Goal: Find specific page/section: Find specific page/section

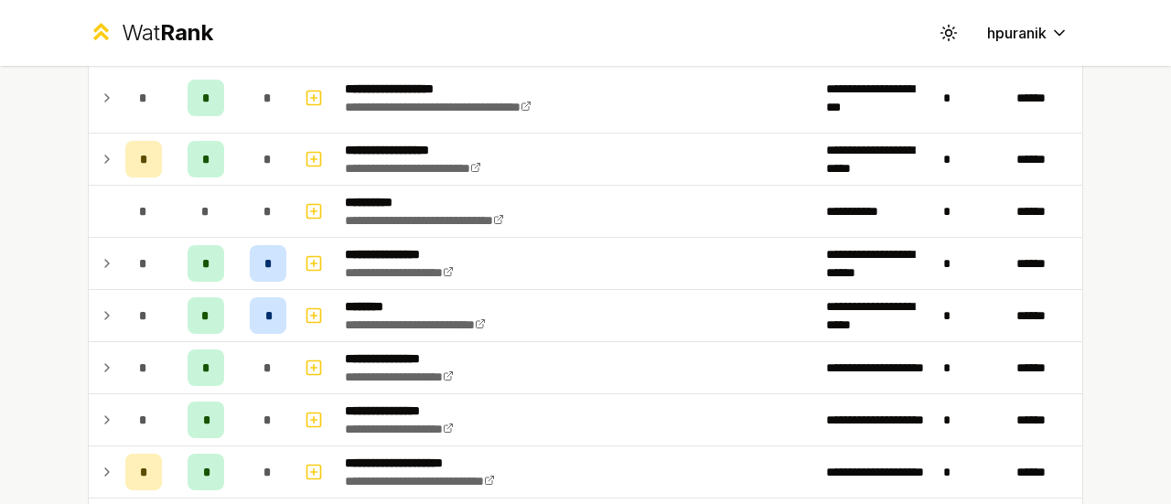
scroll to position [224, 0]
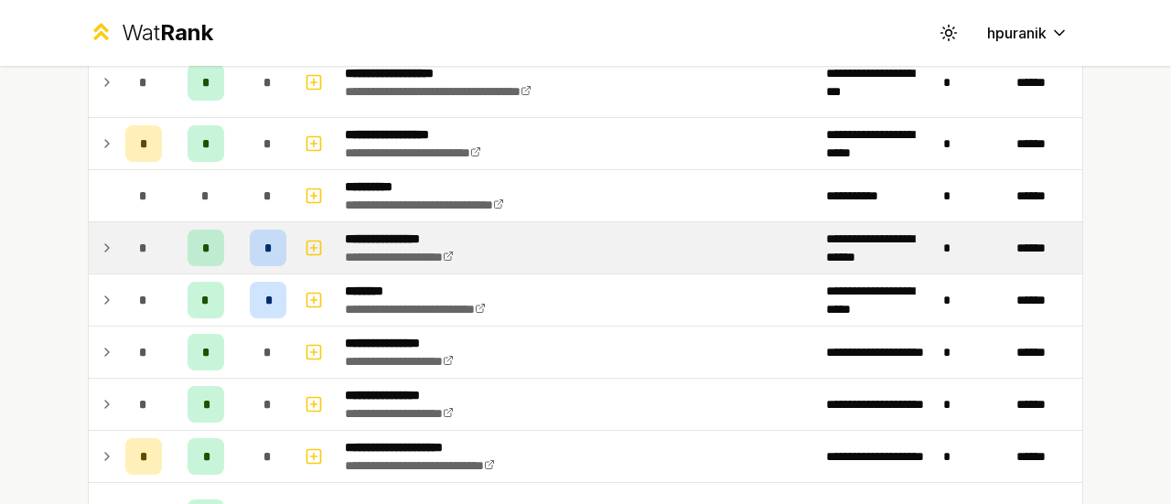
click at [100, 246] on icon at bounding box center [107, 248] width 15 height 22
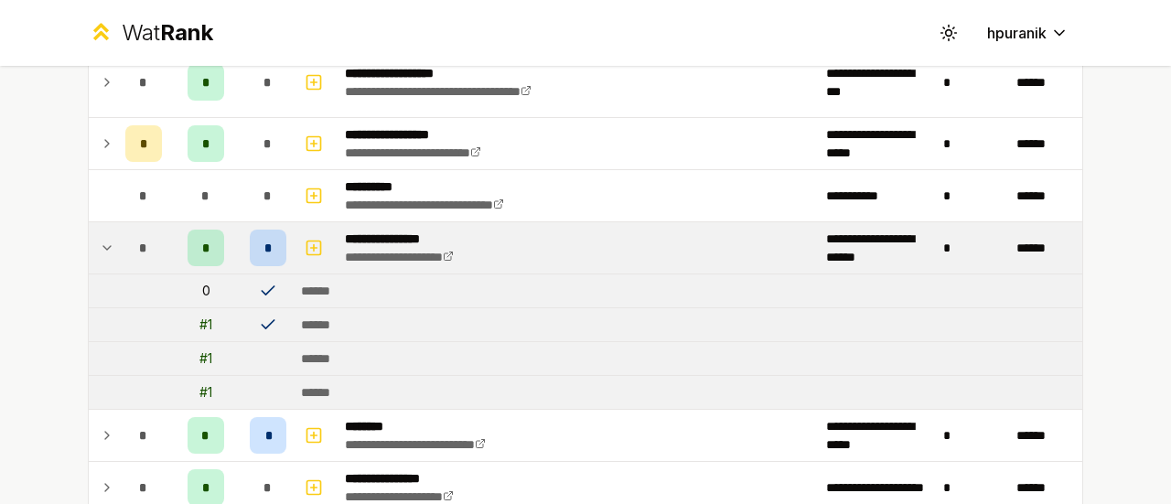
click at [100, 246] on icon at bounding box center [107, 248] width 15 height 22
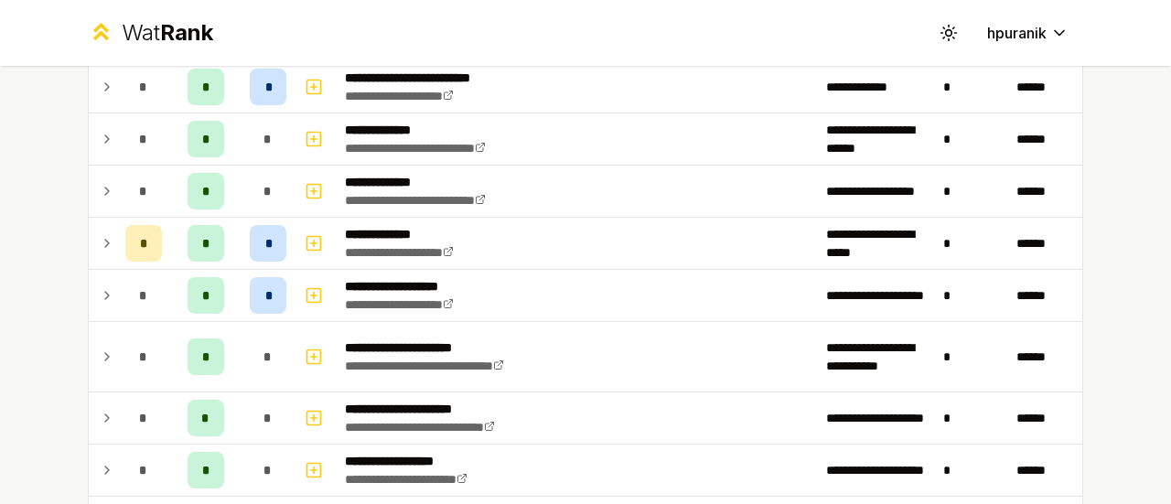
scroll to position [782, 0]
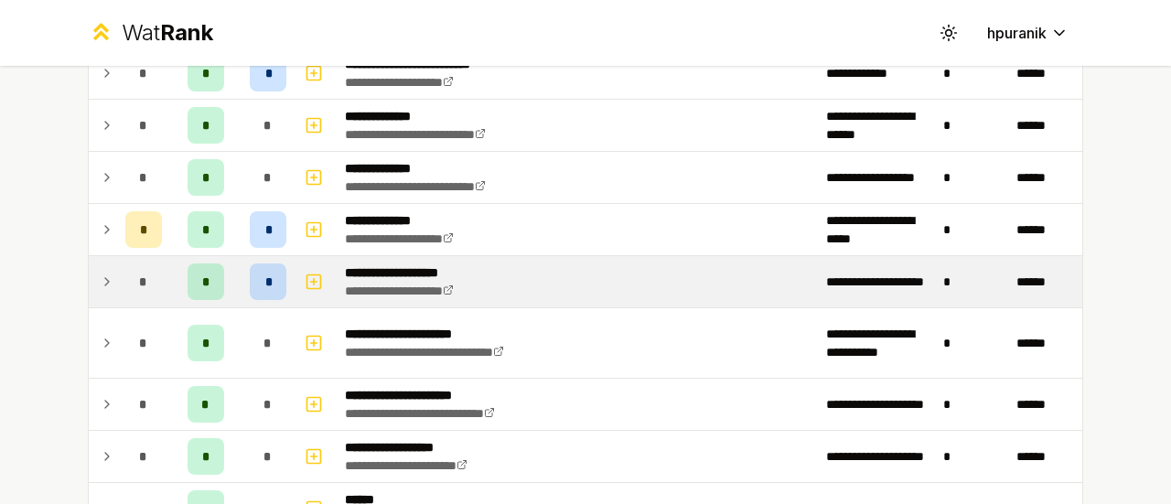
click at [100, 271] on icon at bounding box center [107, 282] width 15 height 22
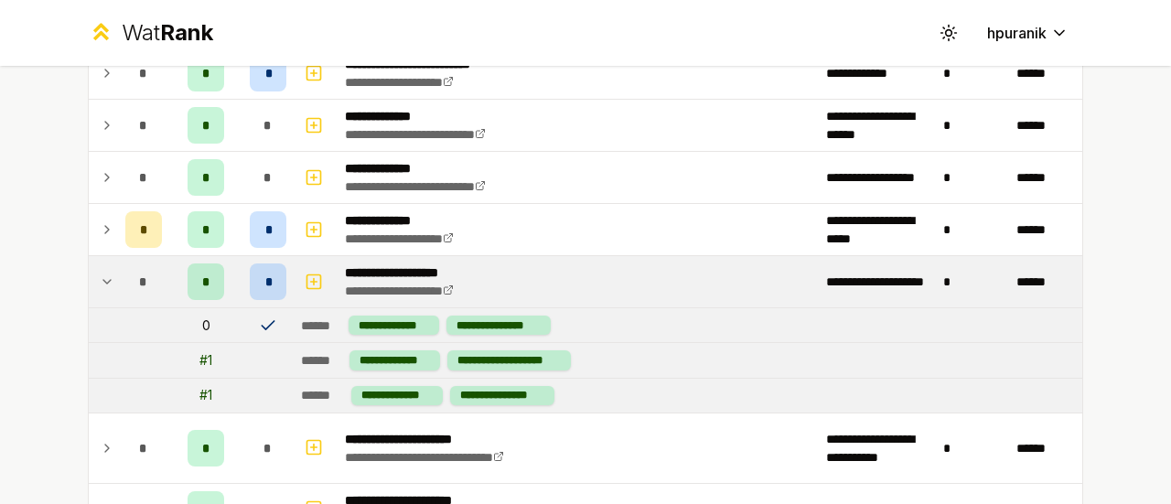
click at [100, 271] on icon at bounding box center [107, 282] width 15 height 22
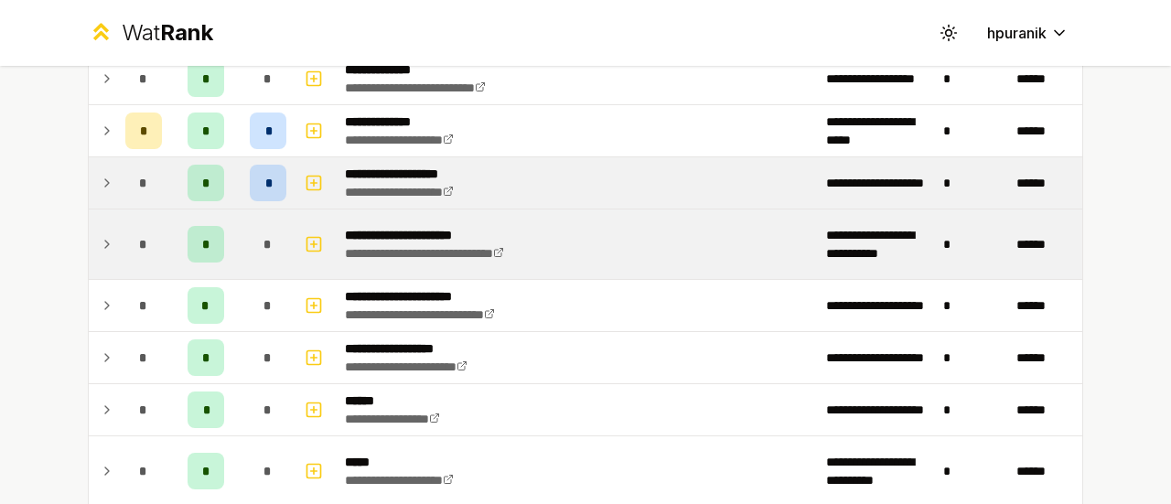
scroll to position [879, 0]
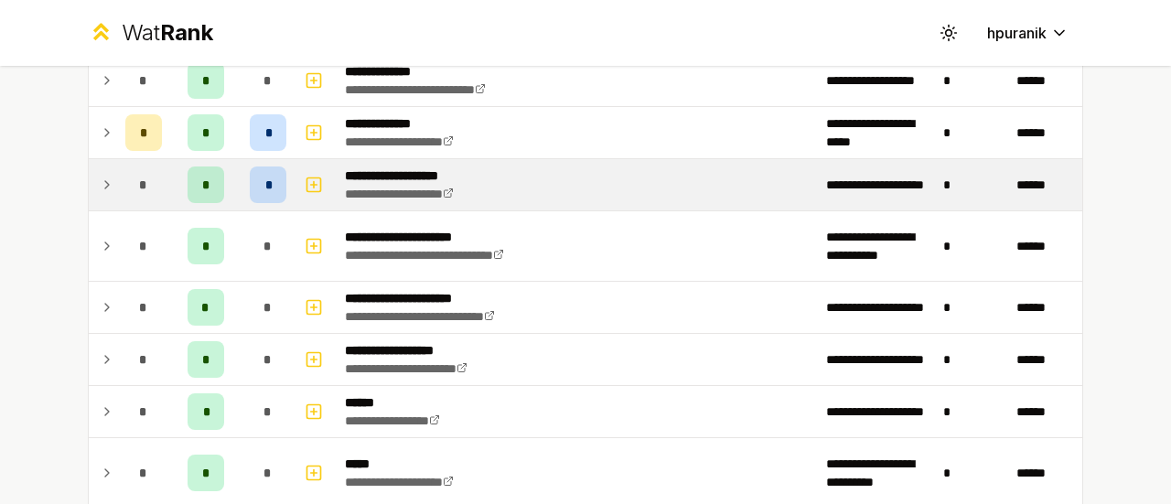
click at [103, 182] on icon at bounding box center [107, 185] width 15 height 22
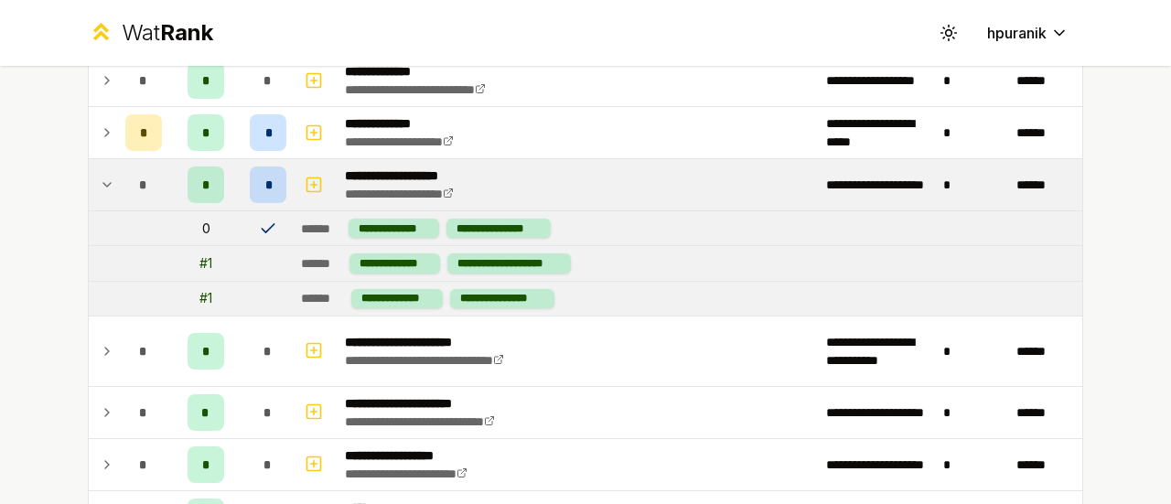
click at [103, 182] on icon at bounding box center [107, 185] width 15 height 22
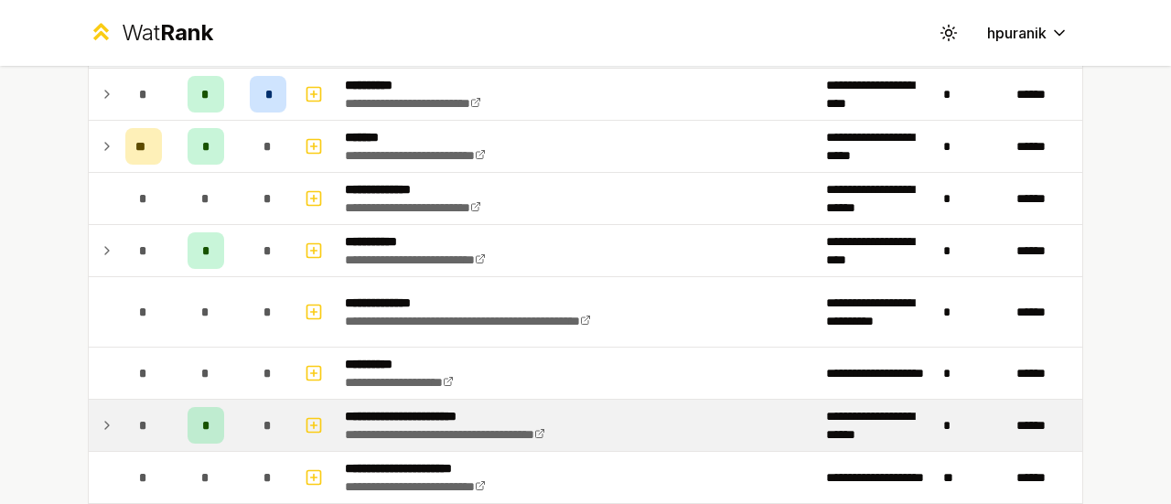
scroll to position [2159, 0]
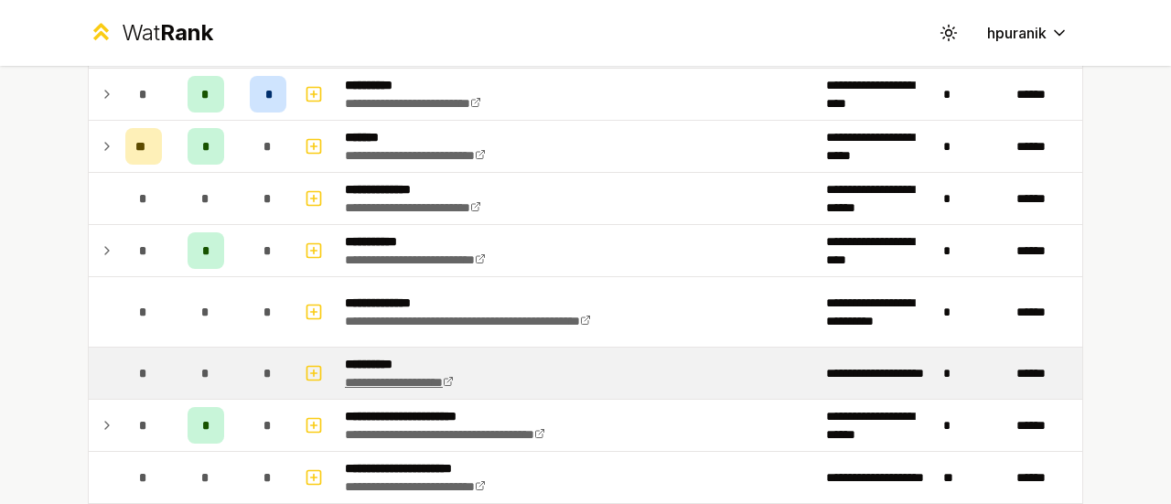
click at [454, 376] on icon at bounding box center [448, 381] width 11 height 11
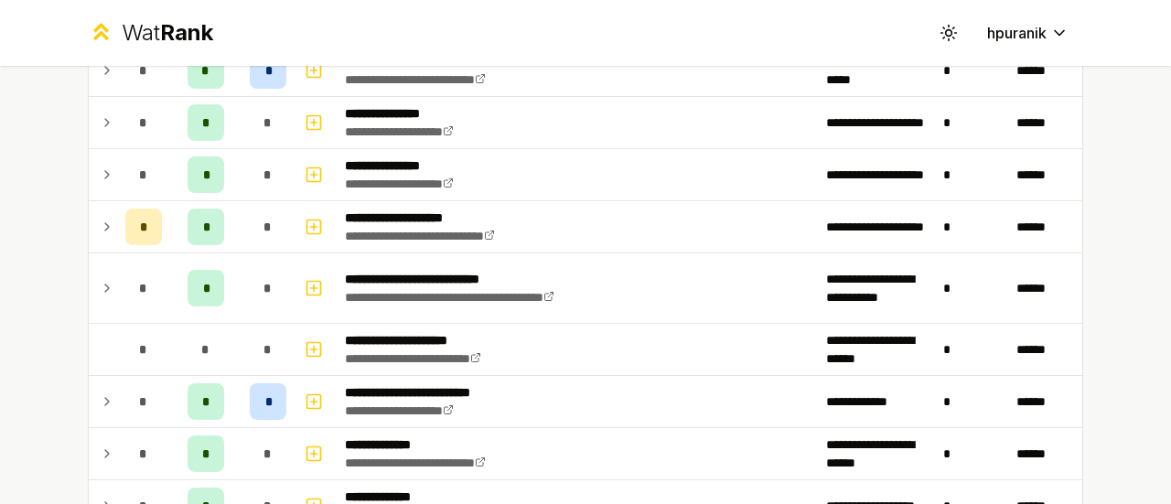
scroll to position [456, 0]
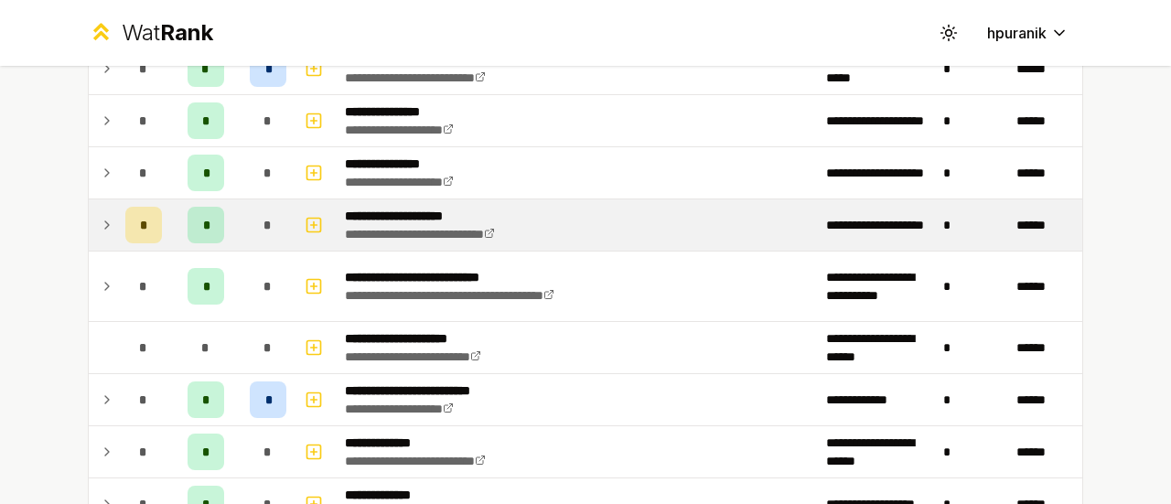
click at [100, 218] on icon at bounding box center [107, 225] width 15 height 22
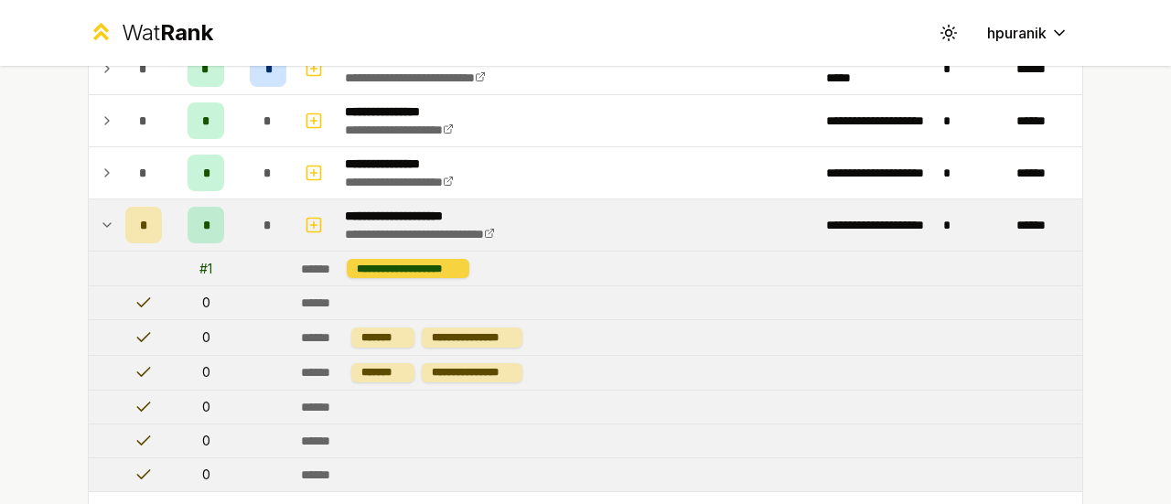
click at [359, 263] on div "**********" at bounding box center [408, 268] width 123 height 19
click at [91, 213] on td at bounding box center [103, 224] width 29 height 51
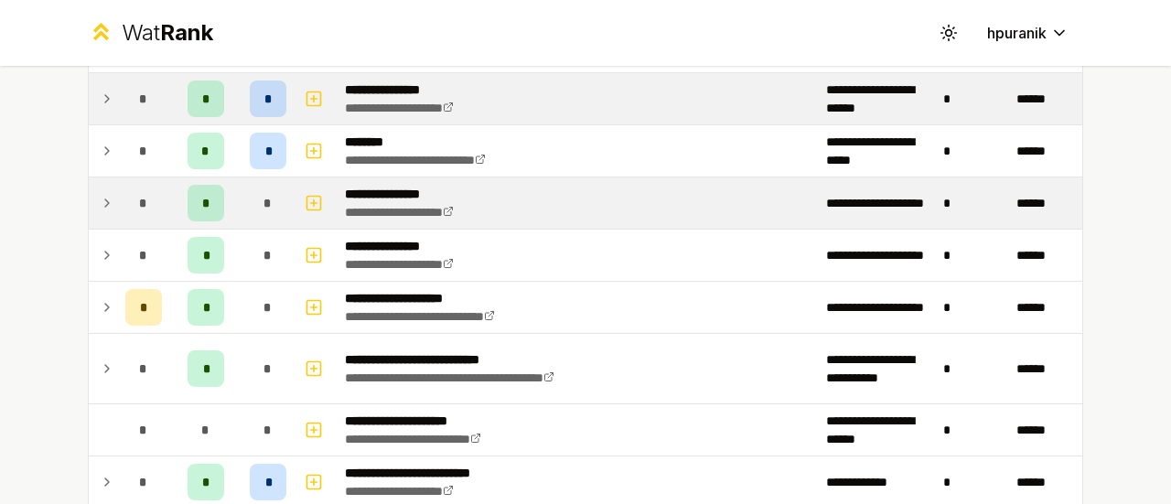
scroll to position [371, 0]
